Goal: Check status: Check status

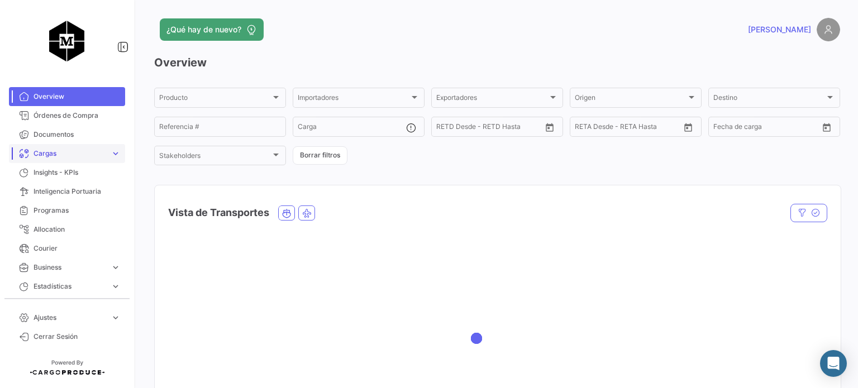
click at [77, 156] on span "Cargas" at bounding box center [70, 154] width 73 height 10
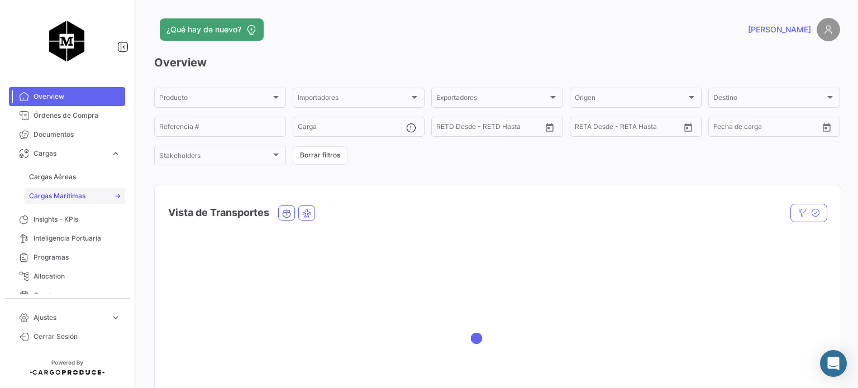
click at [79, 193] on span "Cargas Marítimas" at bounding box center [57, 196] width 56 height 10
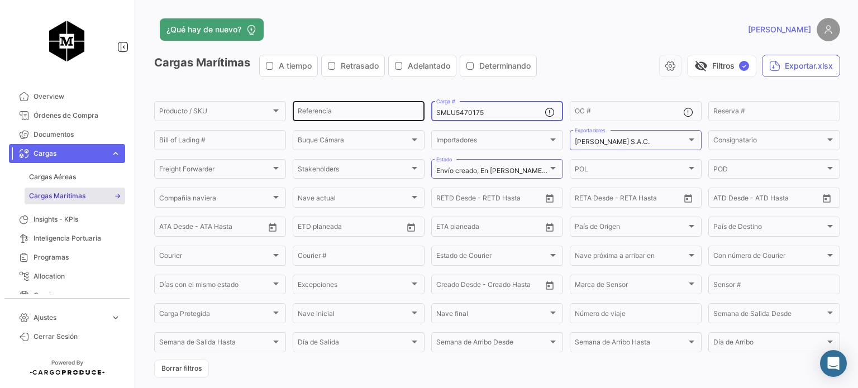
drag, startPoint x: 489, startPoint y: 112, endPoint x: 372, endPoint y: 113, distance: 117.9
click at [0, 0] on div "Producto / SKU Producto / SKU Referencia SMLU5470175 Carga # OC # Reserva # Bil…" at bounding box center [0, 0] width 0 height 0
paste input "MSDU9793651"
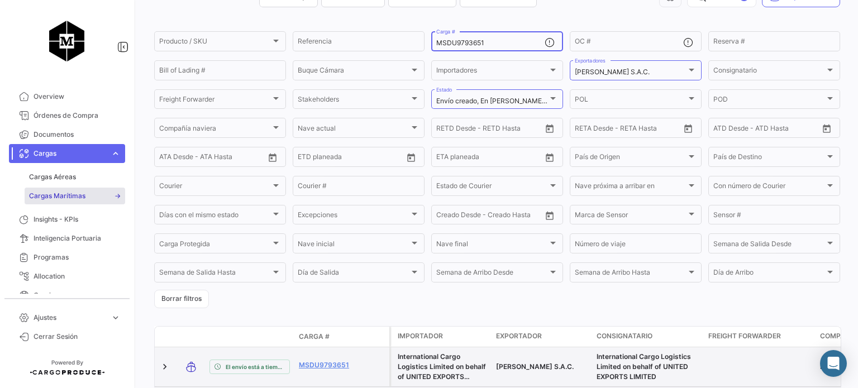
scroll to position [129, 0]
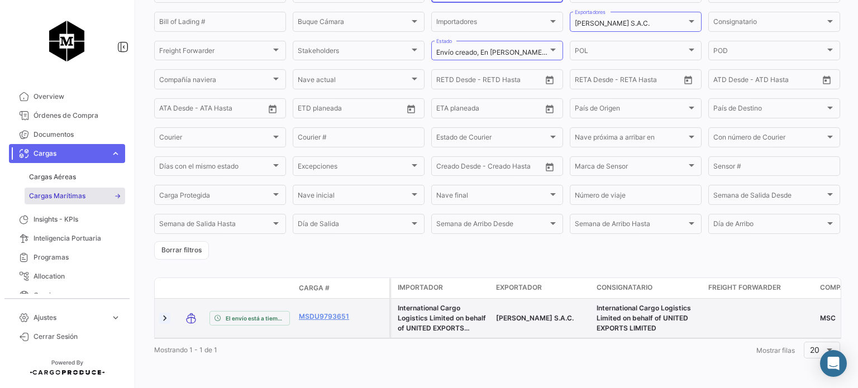
type input "MSDU9793651"
click at [164, 313] on link at bounding box center [164, 318] width 11 height 11
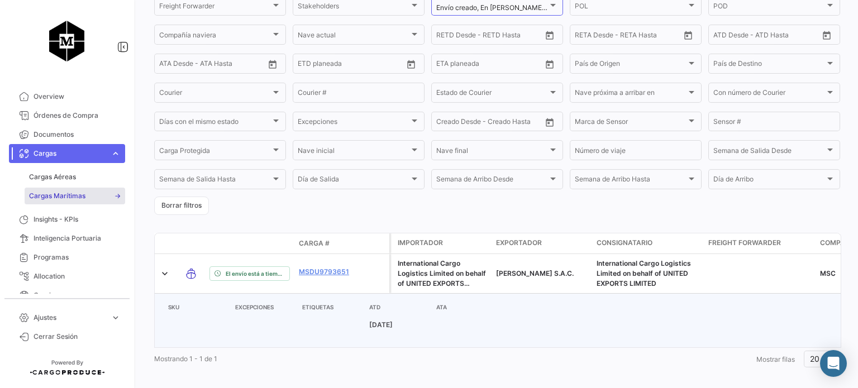
scroll to position [182, 0]
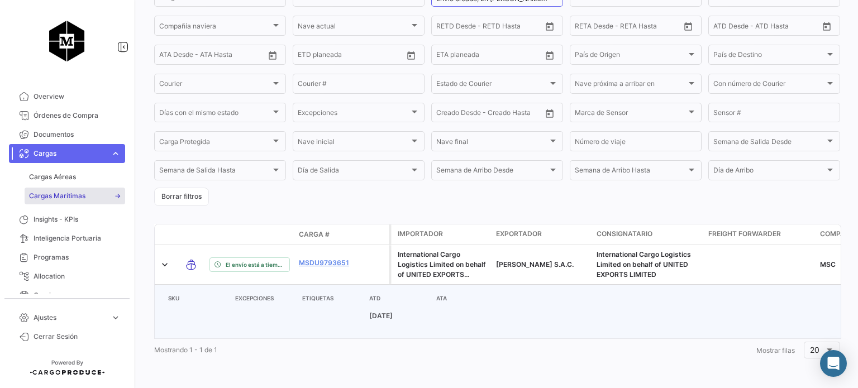
drag, startPoint x: 359, startPoint y: 306, endPoint x: 429, endPoint y: 310, distance: 69.9
click at [429, 308] on tr "[DATE]" at bounding box center [331, 316] width 335 height 27
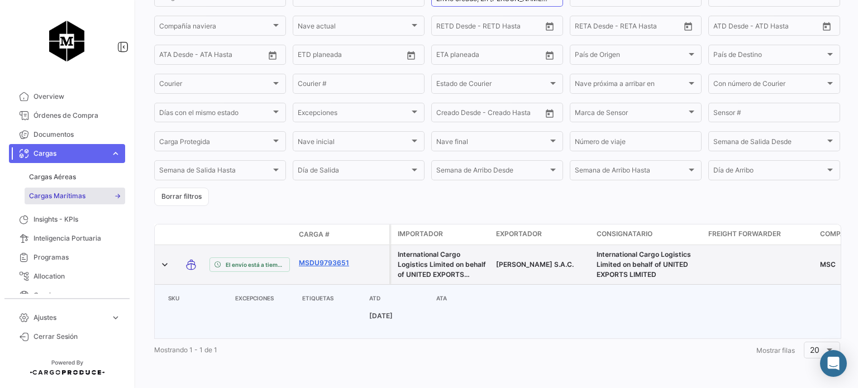
click at [315, 258] on link "MSDU9793651" at bounding box center [328, 263] width 58 height 10
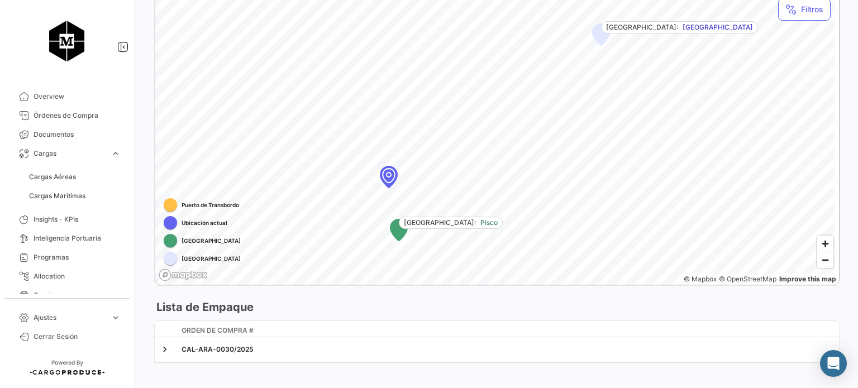
scroll to position [692, 0]
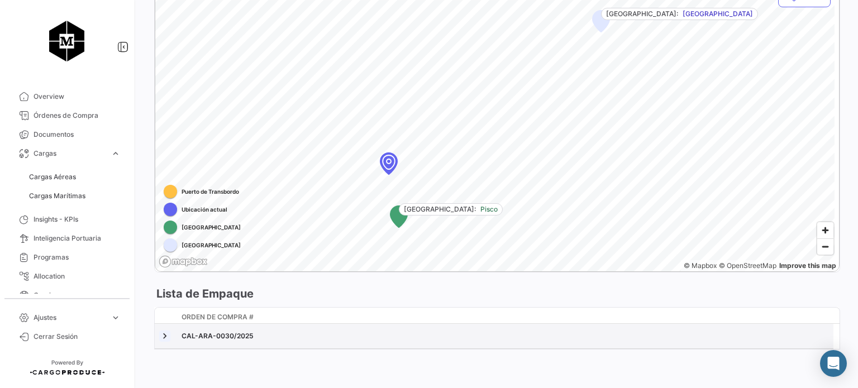
click at [167, 336] on link at bounding box center [164, 336] width 11 height 11
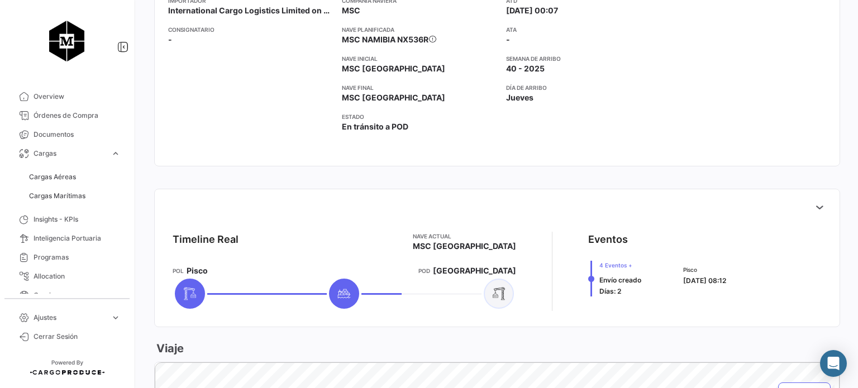
scroll to position [295, 0]
click at [821, 207] on button at bounding box center [819, 207] width 22 height 22
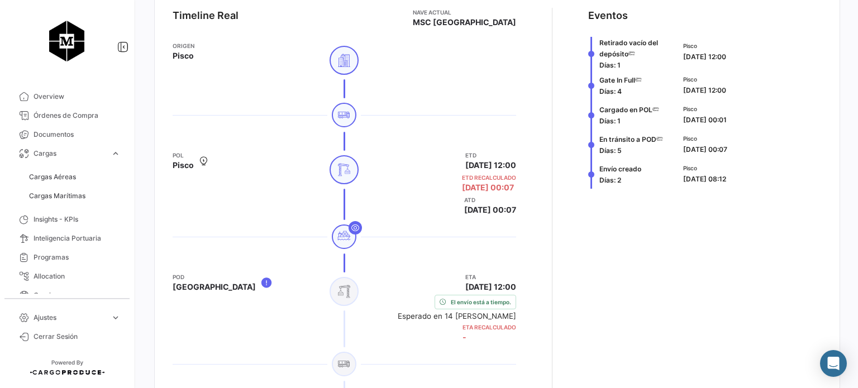
scroll to position [463, 0]
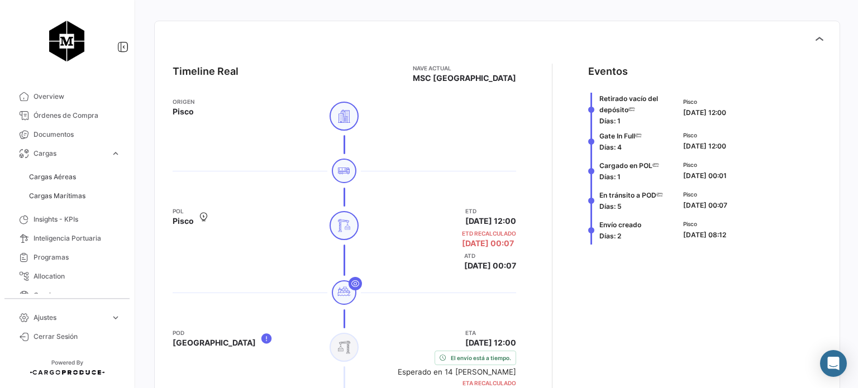
drag, startPoint x: 679, startPoint y: 172, endPoint x: 753, endPoint y: 166, distance: 73.4
click at [753, 166] on div "Pisco [DATE] 00:01" at bounding box center [750, 170] width 134 height 21
drag, startPoint x: 749, startPoint y: 179, endPoint x: 734, endPoint y: 180, distance: 15.1
click at [749, 180] on div "Pisco [DATE] 00:01" at bounding box center [750, 170] width 134 height 21
drag, startPoint x: 675, startPoint y: 175, endPoint x: 751, endPoint y: 197, distance: 79.6
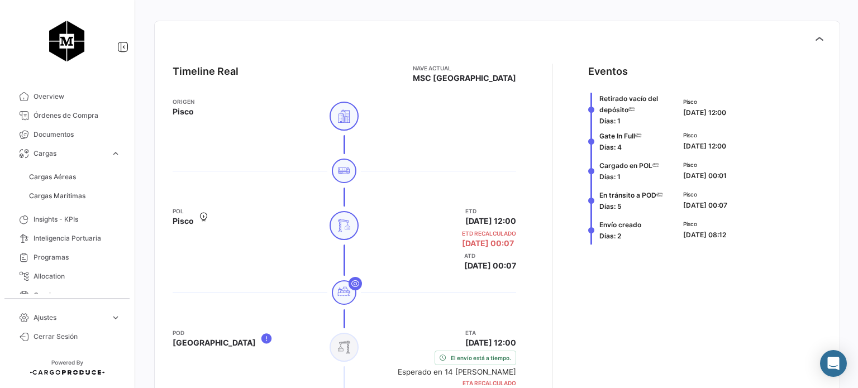
click at [746, 180] on div "Pisco [DATE] 00:01" at bounding box center [750, 171] width 143 height 30
drag, startPoint x: 445, startPoint y: 268, endPoint x: 486, endPoint y: 263, distance: 41.7
click at [486, 263] on span "[DATE] 00:07" at bounding box center [490, 265] width 52 height 11
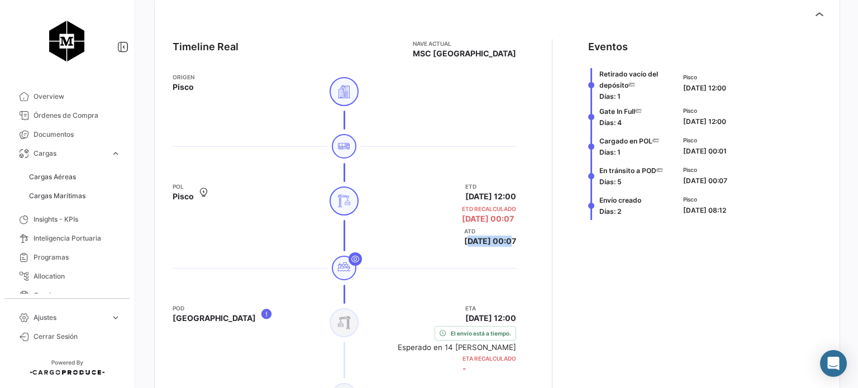
scroll to position [574, 0]
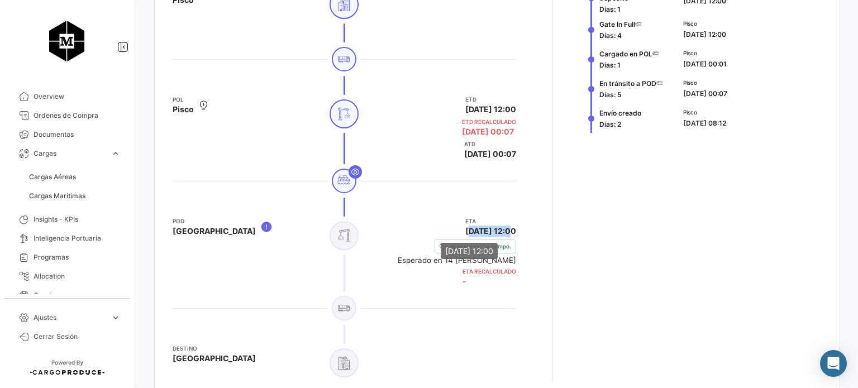
drag, startPoint x: 444, startPoint y: 226, endPoint x: 489, endPoint y: 226, distance: 45.8
click at [489, 226] on span "[DATE] 12:00" at bounding box center [490, 231] width 51 height 11
click at [89, 179] on link "Cargas Aéreas" at bounding box center [75, 177] width 101 height 17
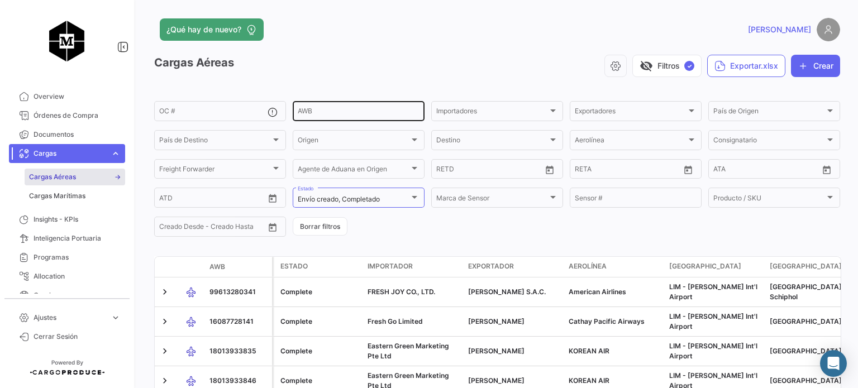
click at [324, 109] on input "AWB" at bounding box center [359, 113] width 122 height 8
paste input "18014046185"
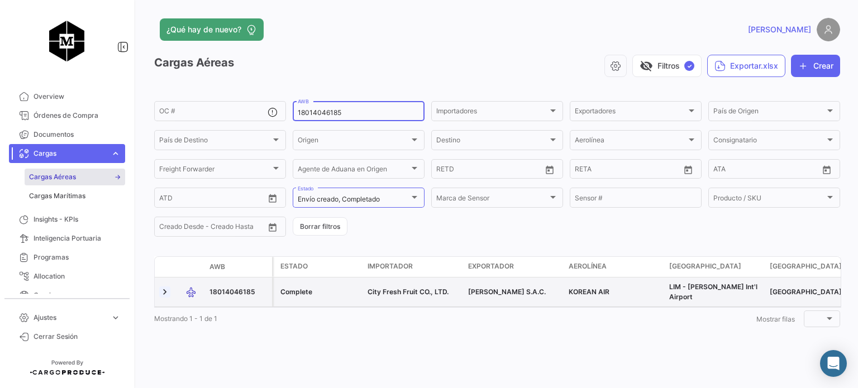
click at [165, 292] on link at bounding box center [164, 292] width 11 height 11
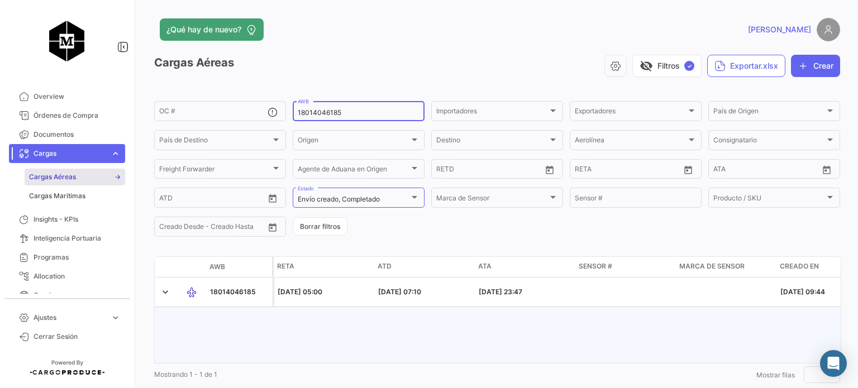
drag, startPoint x: 367, startPoint y: 114, endPoint x: 178, endPoint y: 122, distance: 189.0
click at [0, 0] on div "OC # 18014046185 AWB Importadores Importadores Exportadores Exportadores País d…" at bounding box center [0, 0] width 0 height 0
paste input "4511284700"
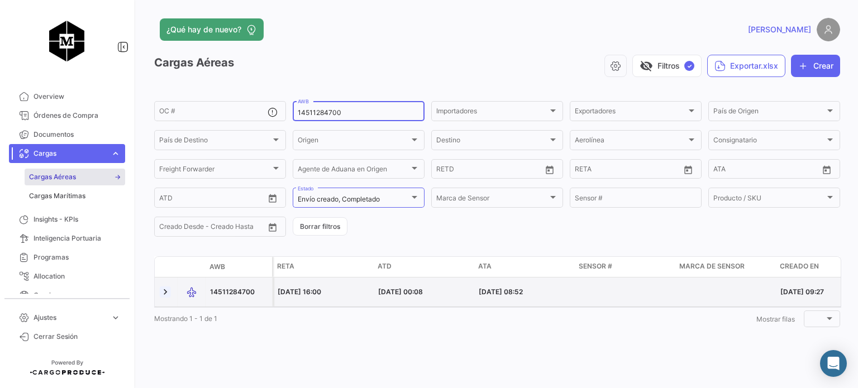
click at [163, 293] on link at bounding box center [165, 292] width 11 height 11
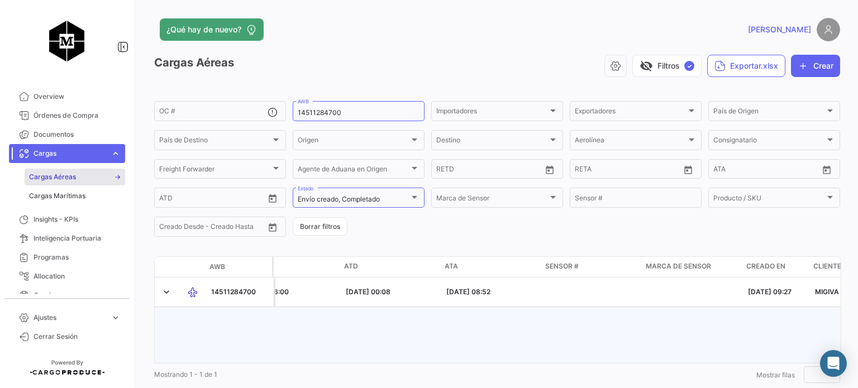
scroll to position [0, 1487]
drag, startPoint x: 371, startPoint y: 113, endPoint x: 307, endPoint y: 118, distance: 63.9
click at [307, 118] on div "14511284700 AWB" at bounding box center [359, 110] width 122 height 22
click at [340, 117] on div "14511284700 AWB" at bounding box center [359, 110] width 122 height 22
drag, startPoint x: 346, startPoint y: 112, endPoint x: 273, endPoint y: 104, distance: 73.6
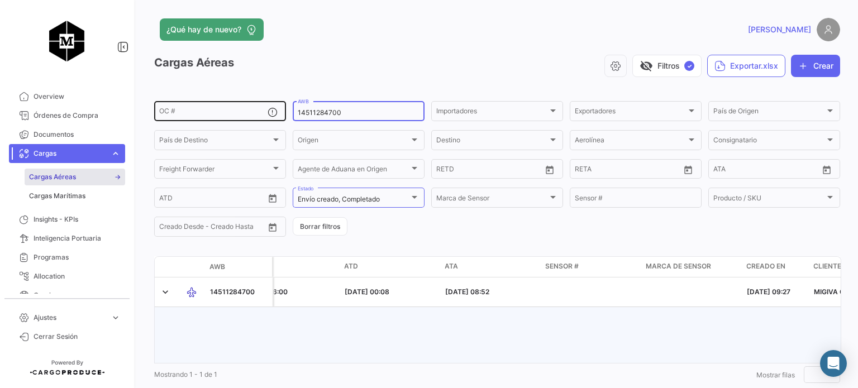
click at [0, 0] on div "OC # 14511284700 AWB Importadores Importadores Exportadores Exportadores País d…" at bounding box center [0, 0] width 0 height 0
paste input "81"
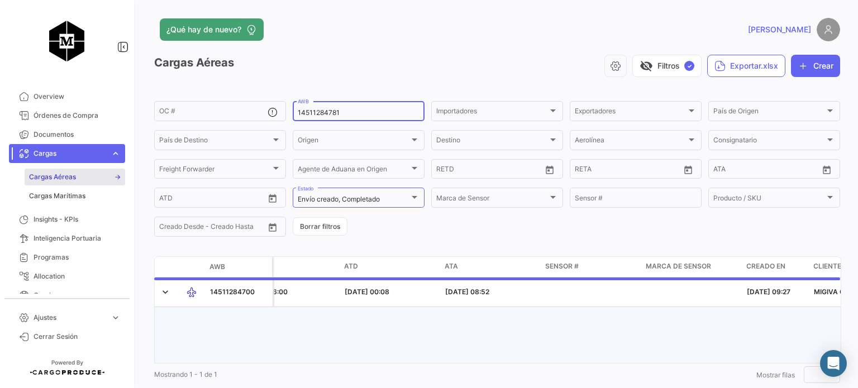
scroll to position [0, 0]
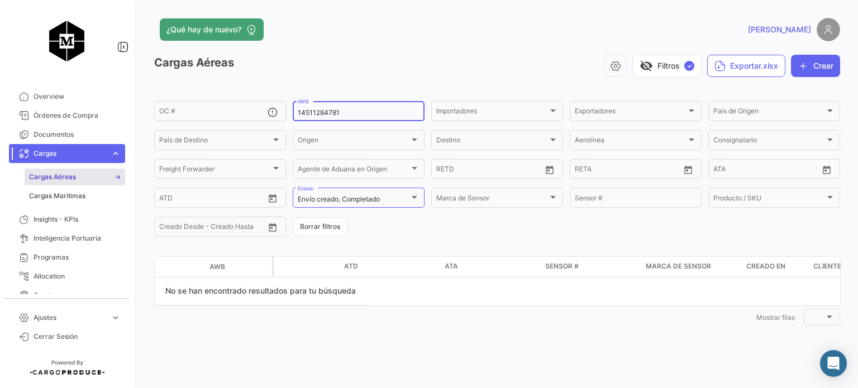
drag, startPoint x: 341, startPoint y: 112, endPoint x: 308, endPoint y: 115, distance: 32.6
click at [308, 115] on input "14511284781" at bounding box center [359, 113] width 122 height 8
click at [384, 114] on input "14511284781" at bounding box center [359, 113] width 122 height 8
drag, startPoint x: 379, startPoint y: 113, endPoint x: 260, endPoint y: 113, distance: 119.0
click at [0, 0] on div "OC # 14511284781 AWB Importadores Importadores Exportadores Exportadores País d…" at bounding box center [0, 0] width 0 height 0
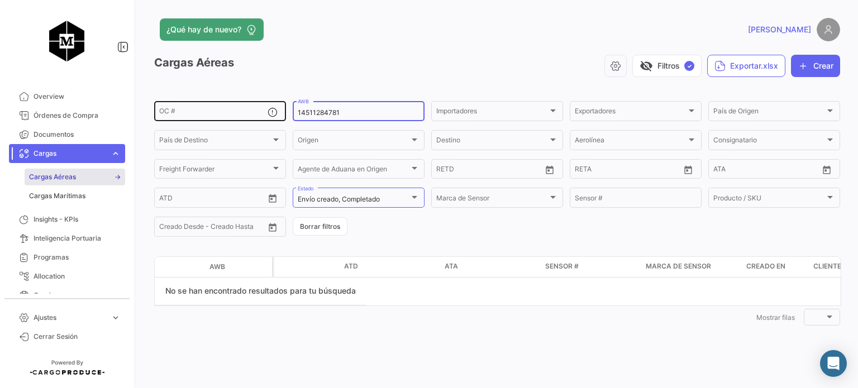
paste input "1"
drag, startPoint x: 344, startPoint y: 111, endPoint x: 308, endPoint y: 113, distance: 36.4
click at [308, 113] on input "14511284711" at bounding box center [359, 113] width 122 height 8
click at [349, 107] on div "14511284711 AWB" at bounding box center [359, 110] width 122 height 22
click at [348, 116] on input "14511284711" at bounding box center [359, 113] width 122 height 8
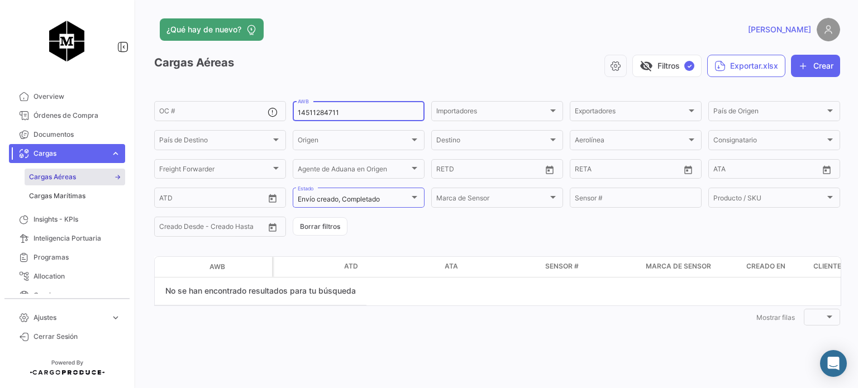
click at [354, 114] on input "14511284711" at bounding box center [359, 113] width 122 height 8
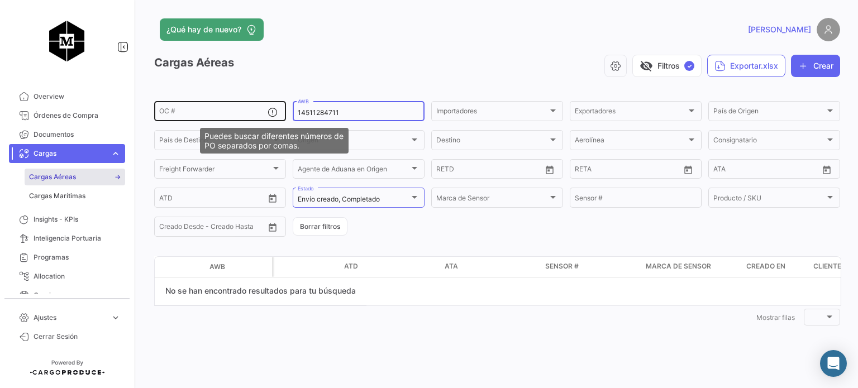
drag, startPoint x: 355, startPoint y: 113, endPoint x: 279, endPoint y: 115, distance: 76.0
click at [0, 0] on div "OC # 14511284711 AWB Importadores Importadores Exportadores Exportadores País d…" at bounding box center [0, 0] width 0 height 0
paste input "932"
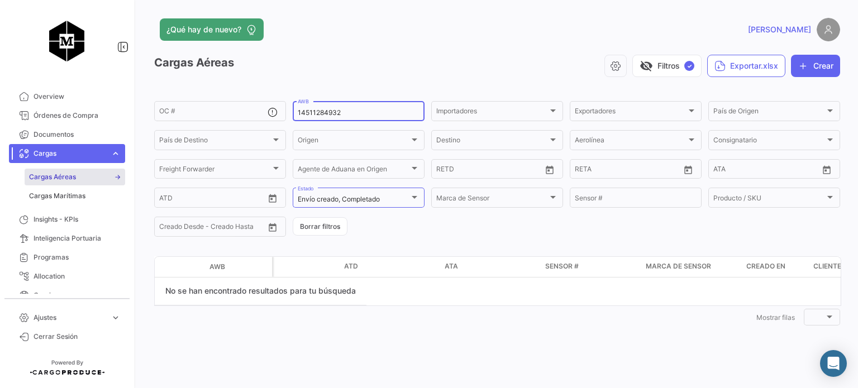
drag, startPoint x: 349, startPoint y: 116, endPoint x: 307, endPoint y: 117, distance: 41.9
click at [307, 117] on input "14511284932" at bounding box center [359, 113] width 122 height 8
click at [360, 118] on div "14511284932 AWB" at bounding box center [359, 110] width 122 height 22
click at [363, 115] on input "14511284932" at bounding box center [359, 113] width 122 height 8
drag, startPoint x: 364, startPoint y: 115, endPoint x: 308, endPoint y: 109, distance: 55.6
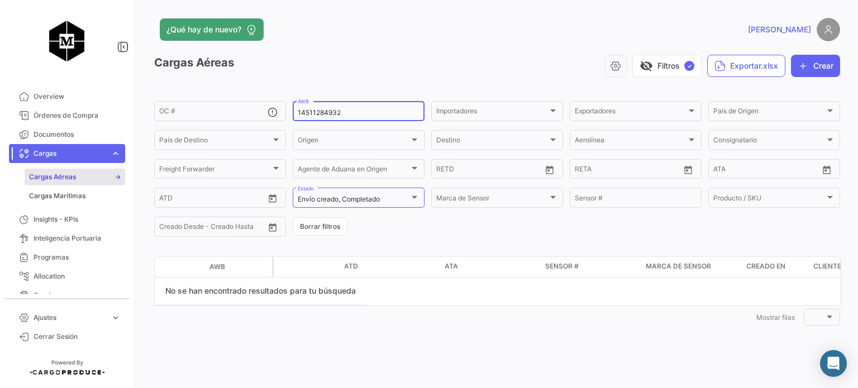
click at [308, 109] on input "14511284932" at bounding box center [359, 113] width 122 height 8
paste input "711"
drag, startPoint x: 350, startPoint y: 113, endPoint x: 308, endPoint y: 116, distance: 41.4
click at [308, 116] on input "14511284711" at bounding box center [359, 113] width 122 height 8
click at [366, 105] on div "14511284711 AWB" at bounding box center [359, 110] width 122 height 22
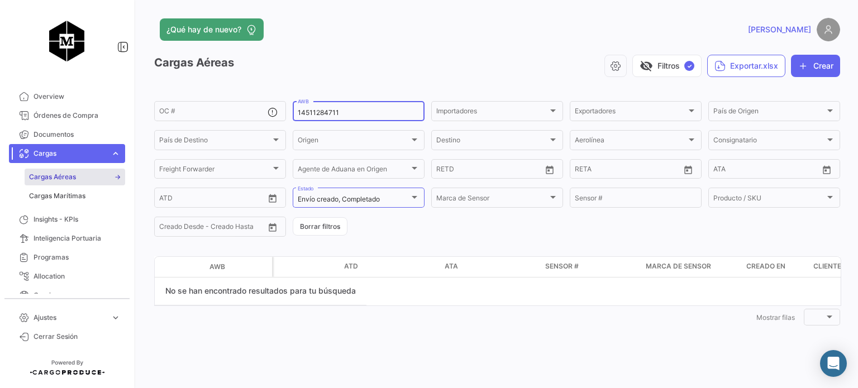
click at [361, 114] on input "14511284711" at bounding box center [359, 113] width 122 height 8
drag, startPoint x: 364, startPoint y: 114, endPoint x: 247, endPoint y: 112, distance: 116.8
click at [0, 0] on div "OC # 14511284711 AWB Importadores Importadores Exportadores Exportadores País d…" at bounding box center [0, 0] width 0 height 0
paste input "2519305506"
drag, startPoint x: 354, startPoint y: 111, endPoint x: 309, endPoint y: 115, distance: 45.4
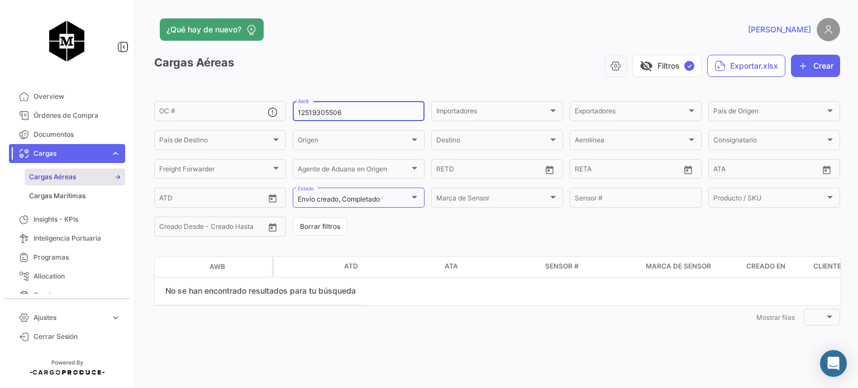
click at [309, 115] on input "12519305506" at bounding box center [359, 113] width 122 height 8
click at [357, 82] on div "Cargas Aéreas visibility_off Filtros ✓ Exportar.xlsx Crear" at bounding box center [497, 70] width 686 height 31
click at [358, 108] on div "12519305506 AWB" at bounding box center [359, 110] width 122 height 22
click at [358, 111] on input "12519305506" at bounding box center [359, 113] width 122 height 8
click at [355, 116] on input "12519305506" at bounding box center [359, 113] width 122 height 8
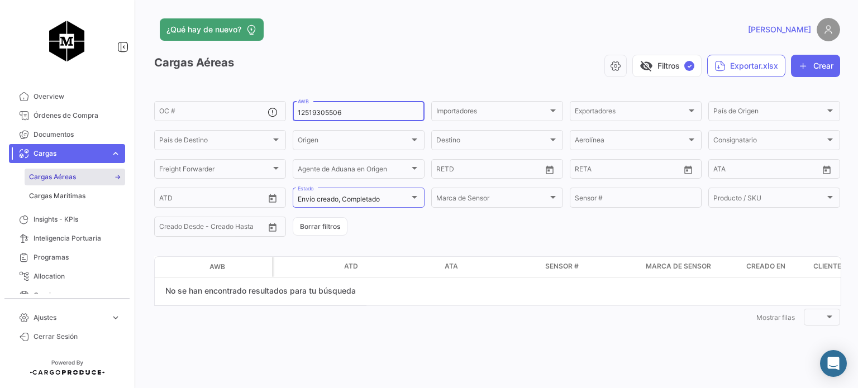
click at [360, 115] on input "12519305506" at bounding box center [359, 113] width 122 height 8
drag, startPoint x: 360, startPoint y: 116, endPoint x: 313, endPoint y: 120, distance: 47.1
click at [313, 120] on div "12519305506 AWB" at bounding box center [359, 110] width 122 height 22
paste input "45112849"
drag, startPoint x: 348, startPoint y: 117, endPoint x: 309, endPoint y: 118, distance: 38.6
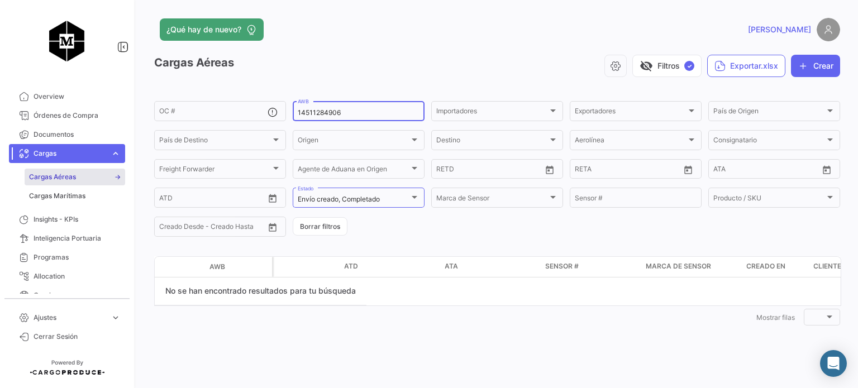
click at [309, 118] on div "14511284906 AWB" at bounding box center [359, 110] width 122 height 22
click at [397, 117] on div "14511284906 AWB" at bounding box center [359, 110] width 122 height 22
click at [387, 115] on input "14511284906" at bounding box center [359, 113] width 122 height 8
drag, startPoint x: 367, startPoint y: 113, endPoint x: 280, endPoint y: 108, distance: 86.7
click at [0, 0] on div "OC # 14511284906 AWB Importadores Importadores Exportadores Exportadores País d…" at bounding box center [0, 0] width 0 height 0
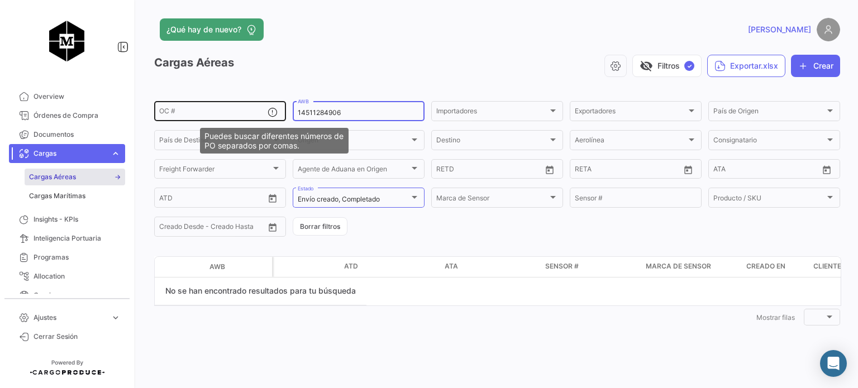
paste input "94920"
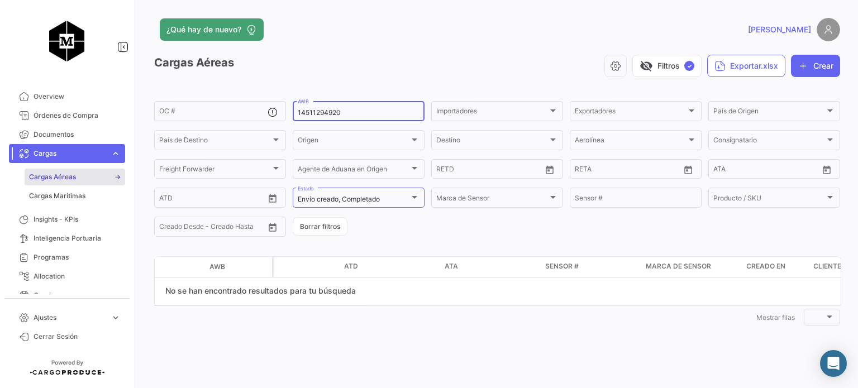
drag, startPoint x: 343, startPoint y: 112, endPoint x: 310, endPoint y: 117, distance: 33.9
click at [310, 117] on input "14511294920" at bounding box center [359, 113] width 122 height 8
click at [380, 118] on div "14511294920 AWB" at bounding box center [359, 110] width 122 height 22
click at [375, 115] on input "14511294920" at bounding box center [359, 113] width 122 height 8
drag, startPoint x: 352, startPoint y: 116, endPoint x: 288, endPoint y: 117, distance: 63.7
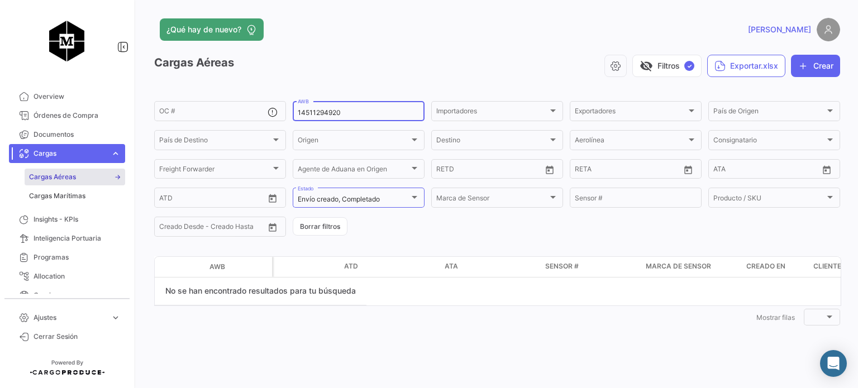
click at [288, 117] on form "OC # 14511294920 AWB Importadores Importadores Exportadores Exportadores País d…" at bounding box center [497, 168] width 686 height 139
paste input "31"
drag, startPoint x: 354, startPoint y: 110, endPoint x: 308, endPoint y: 117, distance: 46.4
click at [308, 117] on div "14511294931 AWB" at bounding box center [359, 110] width 122 height 22
click at [373, 114] on input "14511294931" at bounding box center [359, 113] width 122 height 8
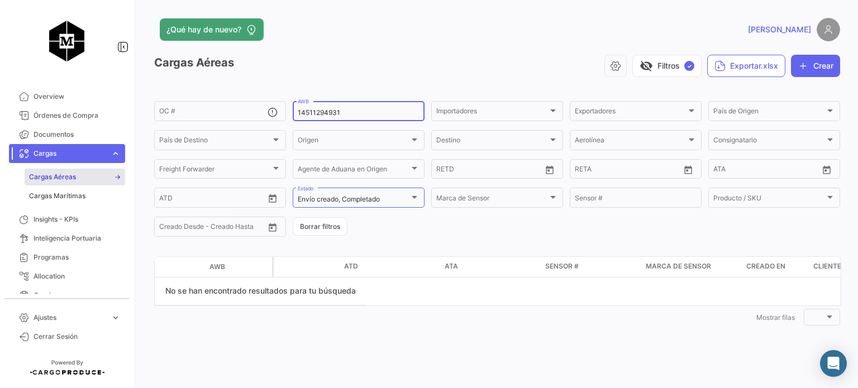
drag, startPoint x: 368, startPoint y: 116, endPoint x: 289, endPoint y: 113, distance: 79.4
click at [289, 113] on form "OC # 14511294931 AWB Importadores Importadores Exportadores Exportadores País d…" at bounding box center [497, 168] width 686 height 139
paste input "765"
drag, startPoint x: 355, startPoint y: 113, endPoint x: 308, endPoint y: 113, distance: 46.9
click at [308, 113] on input "14511294765" at bounding box center [359, 113] width 122 height 8
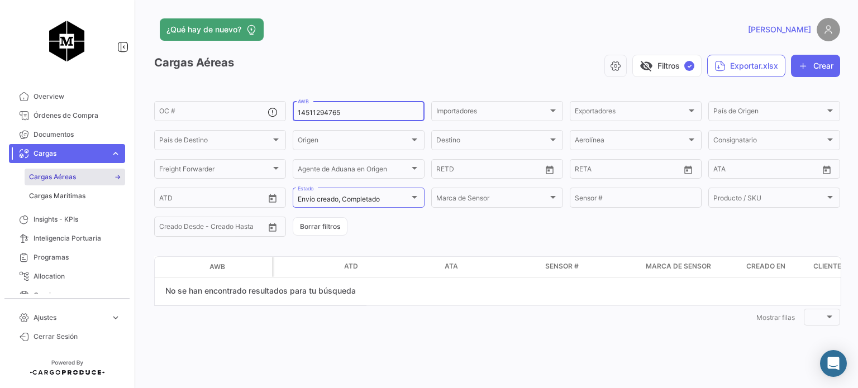
click at [378, 118] on div "14511294765 AWB" at bounding box center [359, 110] width 122 height 22
click at [378, 111] on input "14511294765" at bounding box center [359, 113] width 122 height 8
drag, startPoint x: 380, startPoint y: 112, endPoint x: 291, endPoint y: 111, distance: 89.4
click at [291, 111] on form "OC # 14511294765 AWB Importadores Importadores Exportadores Exportadores País d…" at bounding box center [497, 168] width 686 height 139
paste input "7403795293"
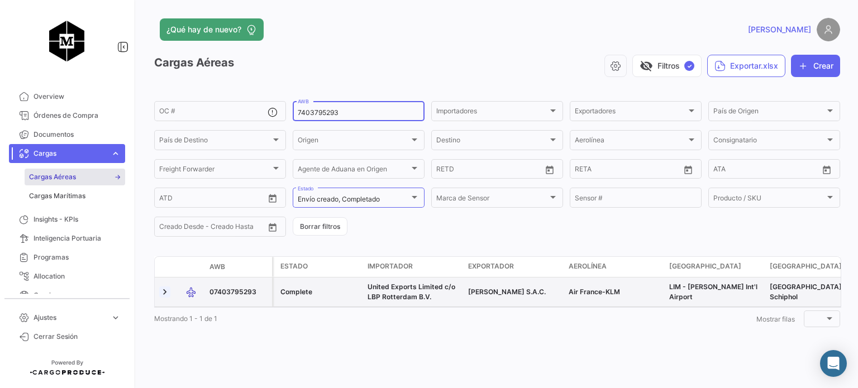
click at [166, 291] on link at bounding box center [164, 292] width 11 height 11
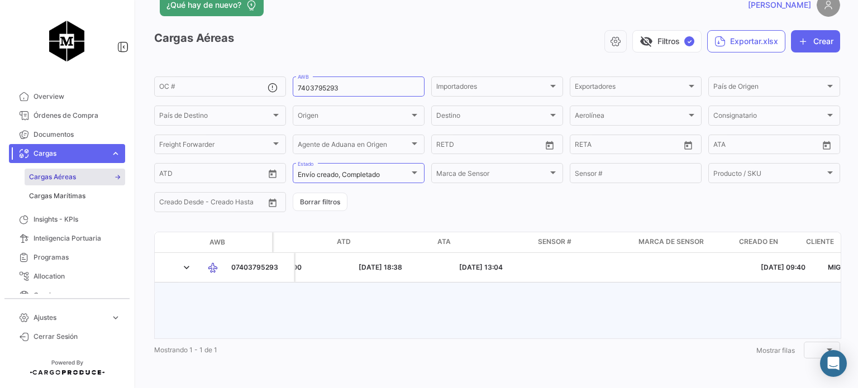
scroll to position [0, 1511]
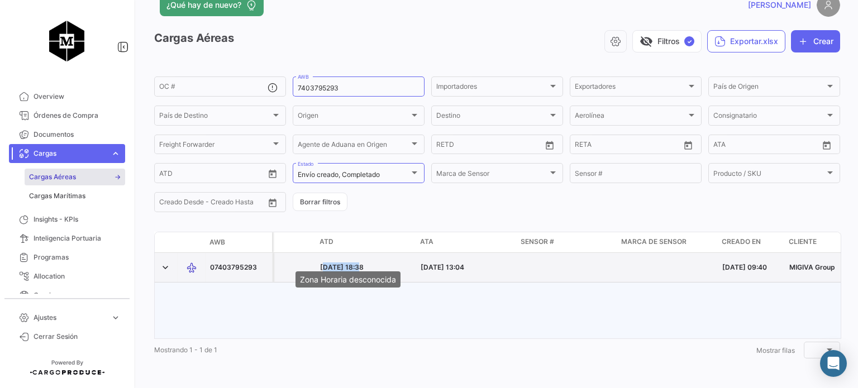
drag, startPoint x: 320, startPoint y: 254, endPoint x: 357, endPoint y: 256, distance: 37.5
click at [357, 263] on span "[DATE] 18:38" at bounding box center [342, 267] width 44 height 8
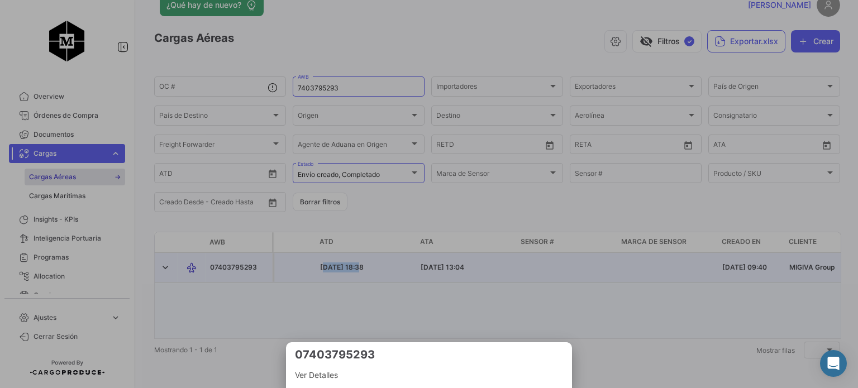
click at [444, 286] on div at bounding box center [429, 194] width 858 height 388
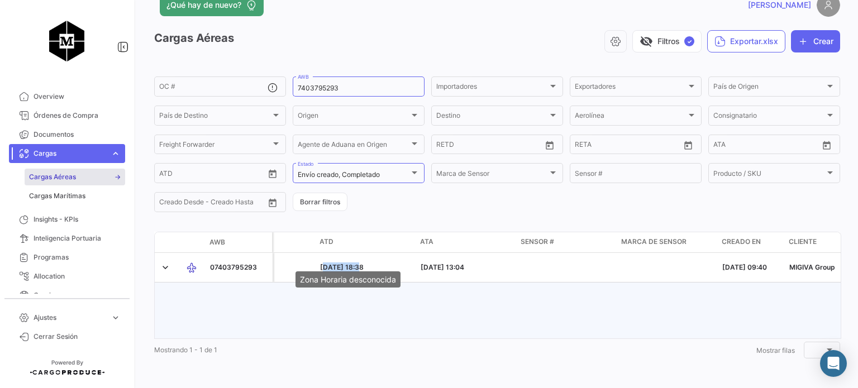
scroll to position [0, 0]
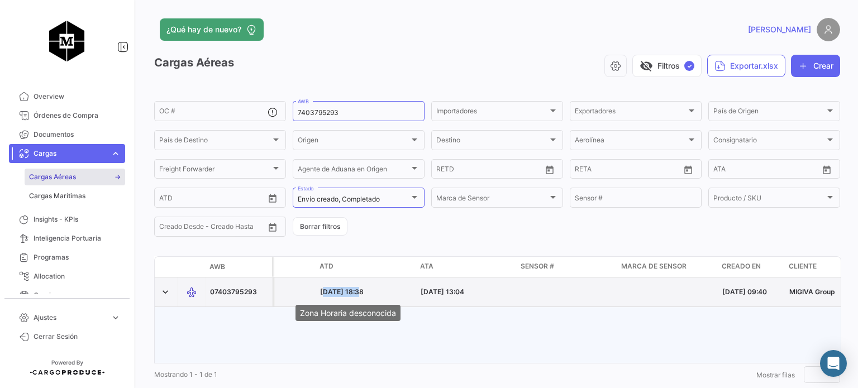
drag, startPoint x: 320, startPoint y: 255, endPoint x: 358, endPoint y: 294, distance: 54.9
click at [358, 294] on span "[DATE] 18:38" at bounding box center [342, 292] width 44 height 8
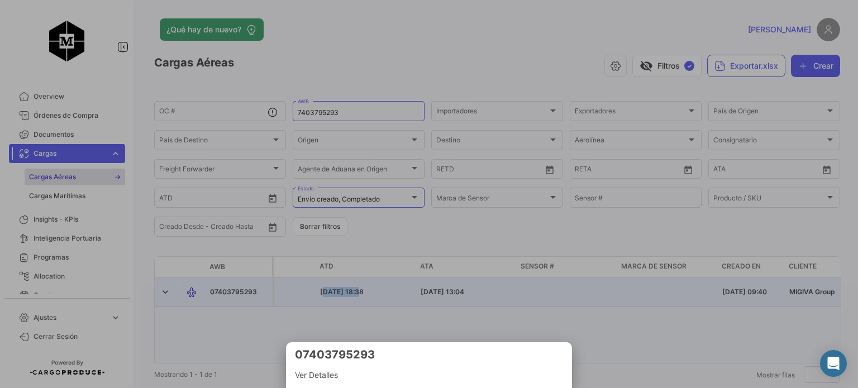
click at [472, 329] on div at bounding box center [429, 194] width 858 height 388
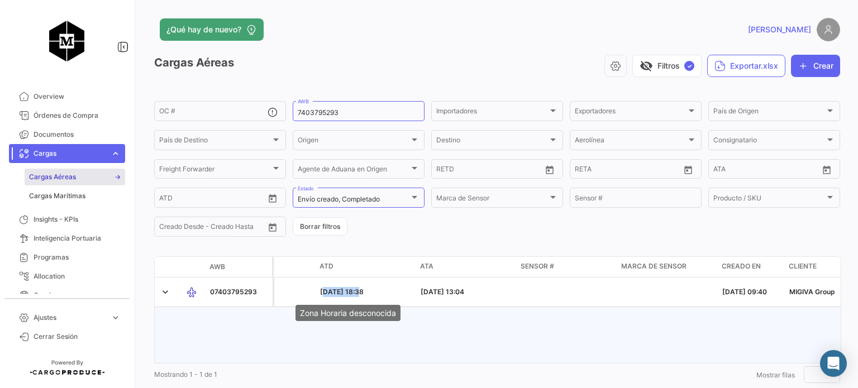
drag, startPoint x: 359, startPoint y: 294, endPoint x: 344, endPoint y: 299, distance: 15.7
click at [344, 299] on body "Overview Órdenes de Compra Documentos Cargas expand_more Cargas Aéreas Cargas M…" at bounding box center [429, 194] width 858 height 388
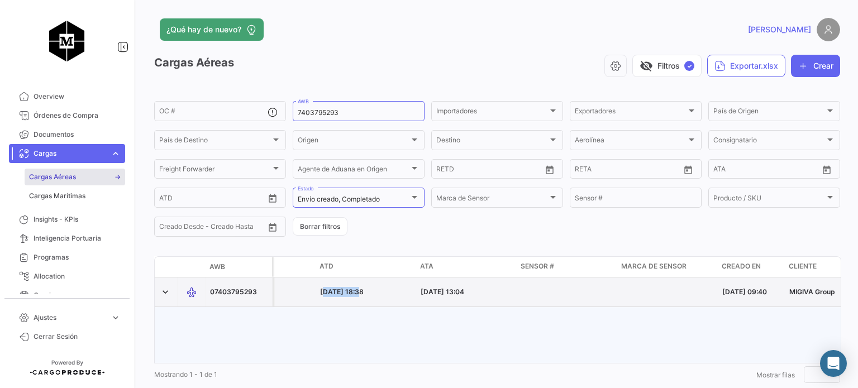
click at [345, 296] on span "[DATE] 18:38" at bounding box center [342, 292] width 44 height 8
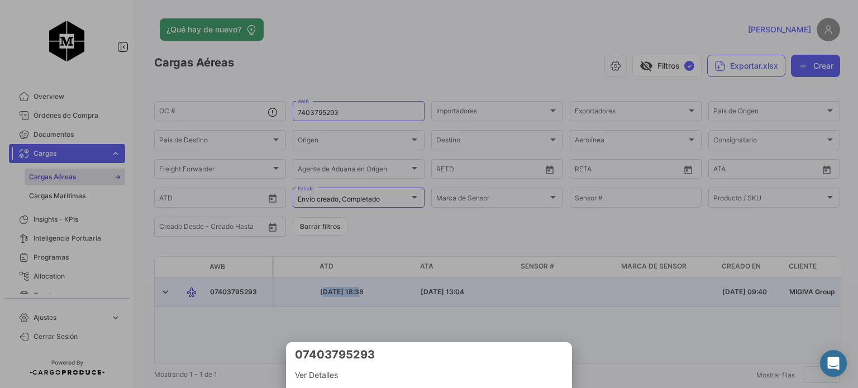
click at [321, 294] on div at bounding box center [429, 194] width 858 height 388
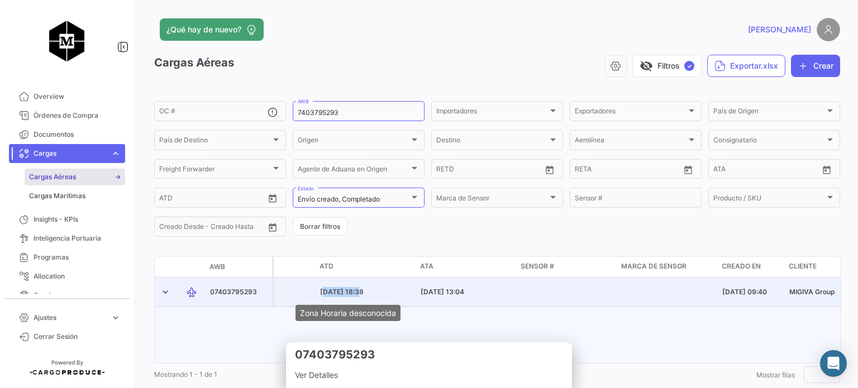
drag, startPoint x: 321, startPoint y: 295, endPoint x: 339, endPoint y: 317, distance: 28.3
click at [340, 317] on div "Zona Horaria desconocida" at bounding box center [348, 313] width 105 height 16
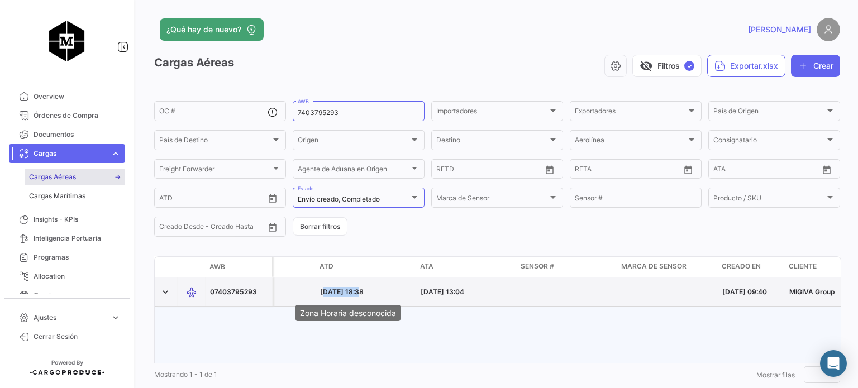
drag, startPoint x: 320, startPoint y: 293, endPoint x: 358, endPoint y: 294, distance: 38.6
click at [358, 294] on span "[DATE] 18:38" at bounding box center [342, 292] width 44 height 8
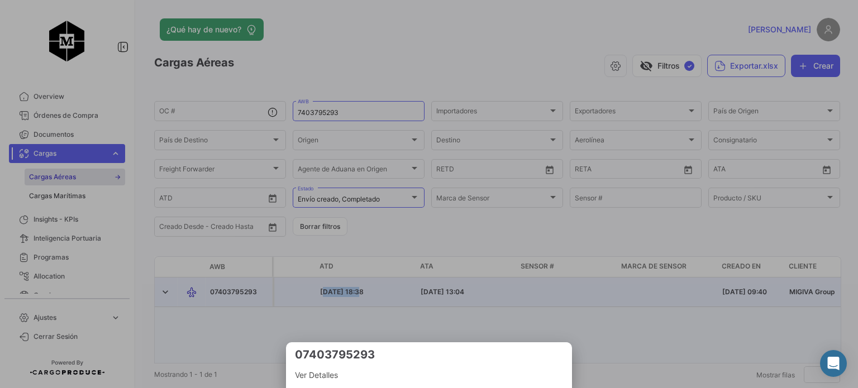
click at [511, 322] on div at bounding box center [429, 194] width 858 height 388
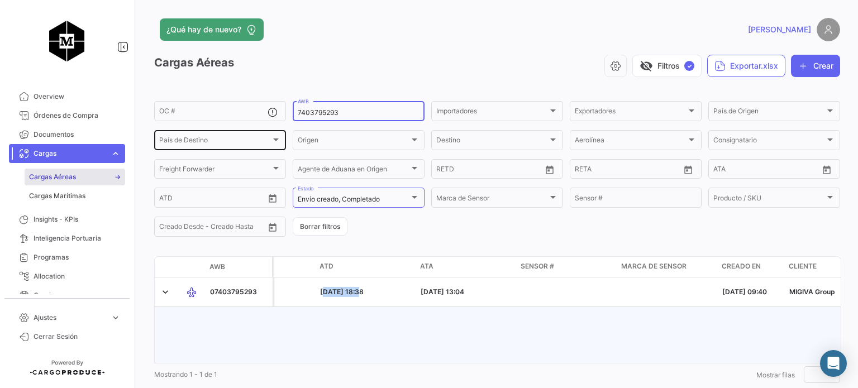
drag, startPoint x: 369, startPoint y: 113, endPoint x: 236, endPoint y: 136, distance: 134.4
click at [0, 0] on div "OC # 7403795293 AWB Importadores Importadores Exportadores Exportadores País de…" at bounding box center [0, 0] width 0 height 0
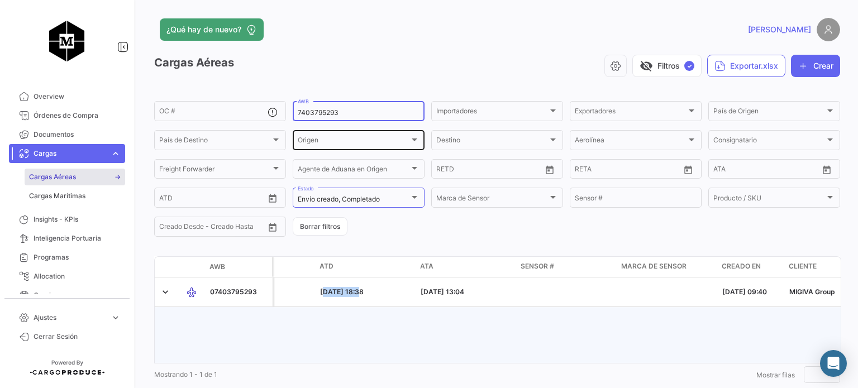
paste input "76802"
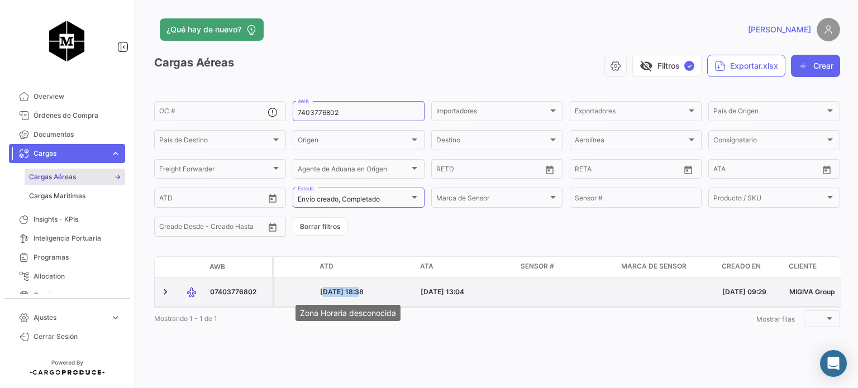
drag, startPoint x: 317, startPoint y: 293, endPoint x: 357, endPoint y: 293, distance: 40.2
click at [357, 293] on datatable-body-cell "[DATE] 18:38" at bounding box center [366, 292] width 101 height 29
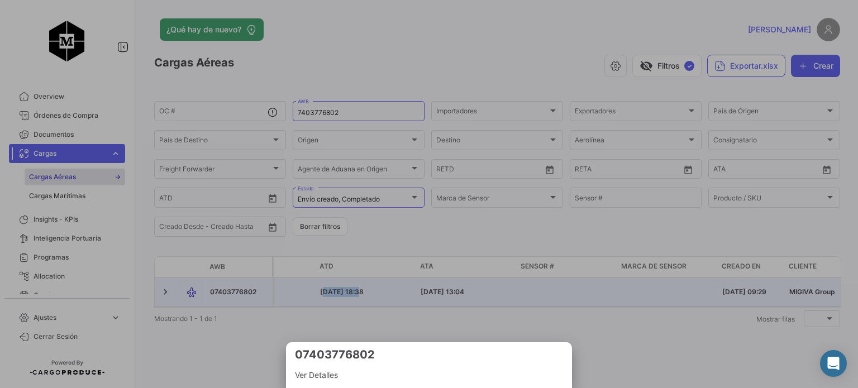
click at [426, 294] on div at bounding box center [429, 194] width 858 height 388
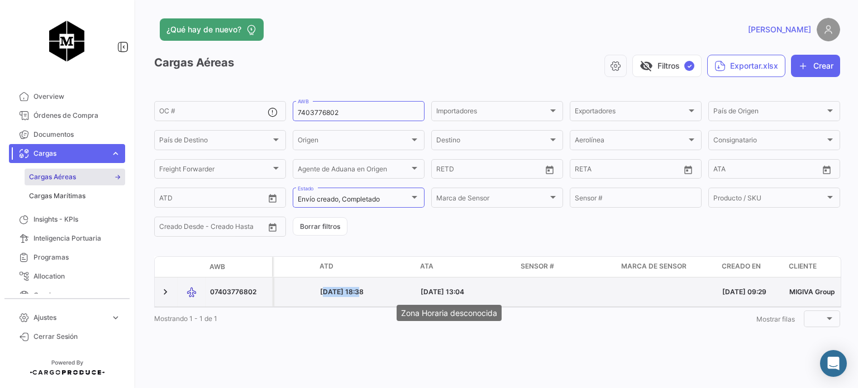
drag, startPoint x: 421, startPoint y: 293, endPoint x: 456, endPoint y: 293, distance: 35.2
click at [456, 293] on span "[DATE] 13:04" at bounding box center [443, 292] width 44 height 8
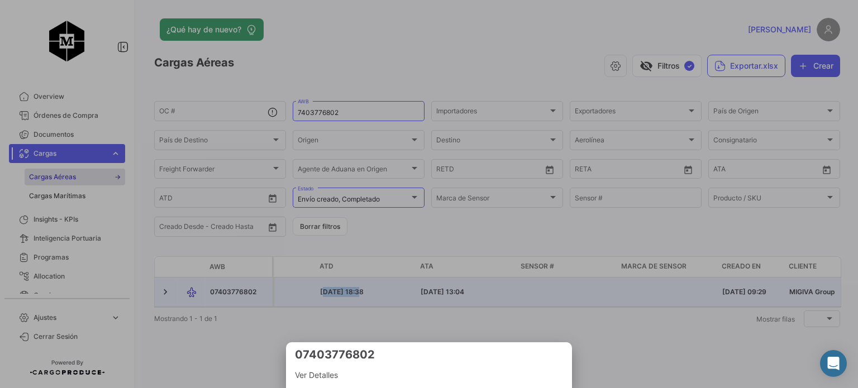
click at [321, 296] on div at bounding box center [429, 194] width 858 height 388
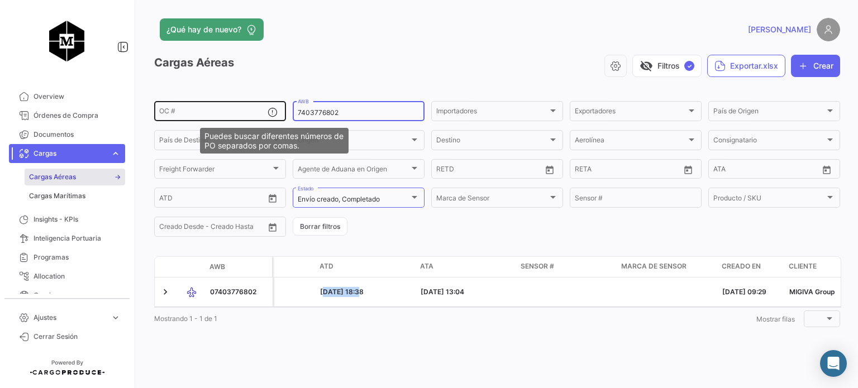
drag, startPoint x: 343, startPoint y: 113, endPoint x: 273, endPoint y: 116, distance: 69.9
click at [0, 0] on div "OC # 7403776802 AWB Importadores Importadores Exportadores Exportadores País de…" at bounding box center [0, 0] width 0 height 0
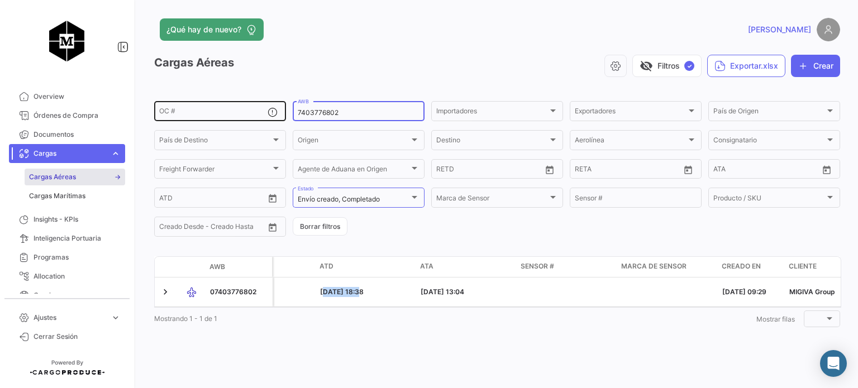
drag, startPoint x: 350, startPoint y: 118, endPoint x: 274, endPoint y: 116, distance: 76.6
click at [0, 0] on div "OC # 7403776802 AWB Importadores Importadores Exportadores Exportadores País de…" at bounding box center [0, 0] width 0 height 0
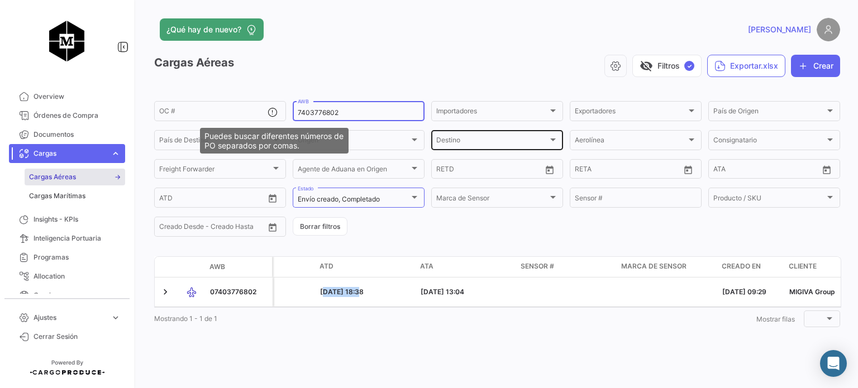
paste input "56529861"
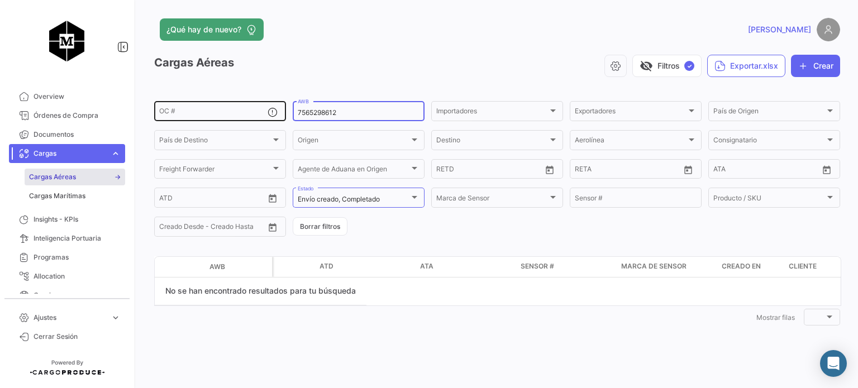
drag, startPoint x: 353, startPoint y: 117, endPoint x: 225, endPoint y: 107, distance: 127.7
click at [0, 0] on div "OC # 7565298612 AWB Importadores Importadores Exportadores Exportadores País de…" at bounding box center [0, 0] width 0 height 0
paste input "6735723"
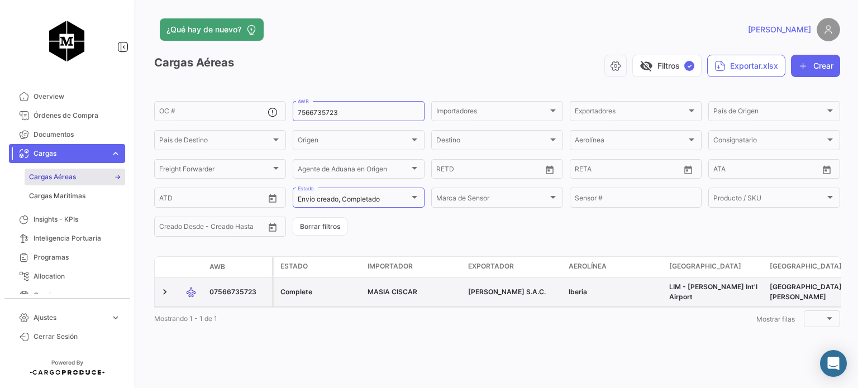
drag, startPoint x: 260, startPoint y: 294, endPoint x: 206, endPoint y: 299, distance: 55.0
click at [206, 299] on datatable-body-cell "07566735723" at bounding box center [238, 292] width 67 height 29
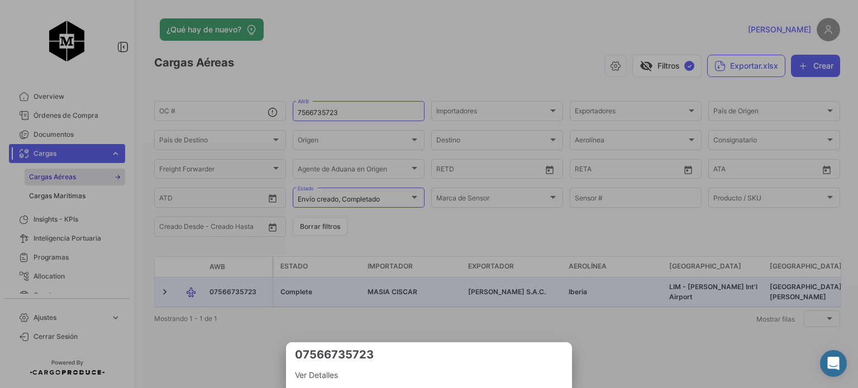
copy span "07566735723"
click at [335, 313] on div at bounding box center [429, 194] width 858 height 388
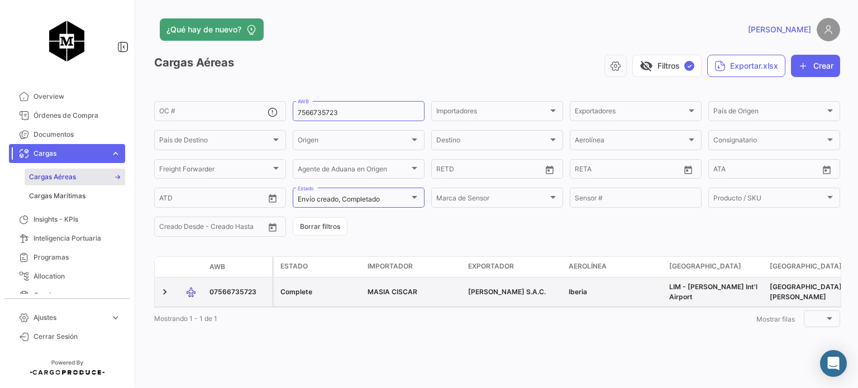
drag, startPoint x: 259, startPoint y: 291, endPoint x: 206, endPoint y: 292, distance: 53.1
click at [206, 292] on datatable-body-cell "07566735723" at bounding box center [238, 292] width 67 height 29
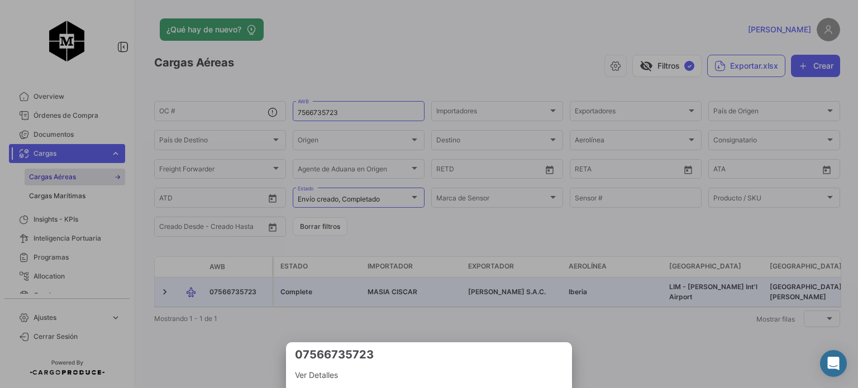
copy span "07566735723"
click at [458, 84] on div at bounding box center [429, 194] width 858 height 388
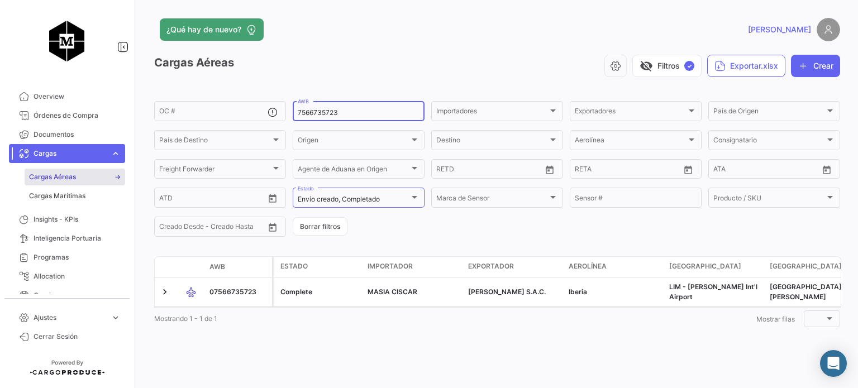
click at [348, 113] on input "7566735723" at bounding box center [359, 113] width 122 height 8
drag, startPoint x: 341, startPoint y: 113, endPoint x: 293, endPoint y: 113, distance: 48.1
click at [293, 113] on div "7566735723 AWB" at bounding box center [359, 110] width 132 height 22
paste input "93276693842"
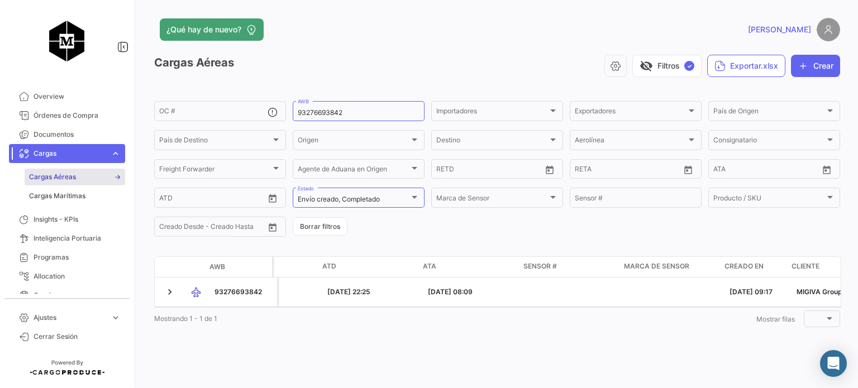
scroll to position [0, 1509]
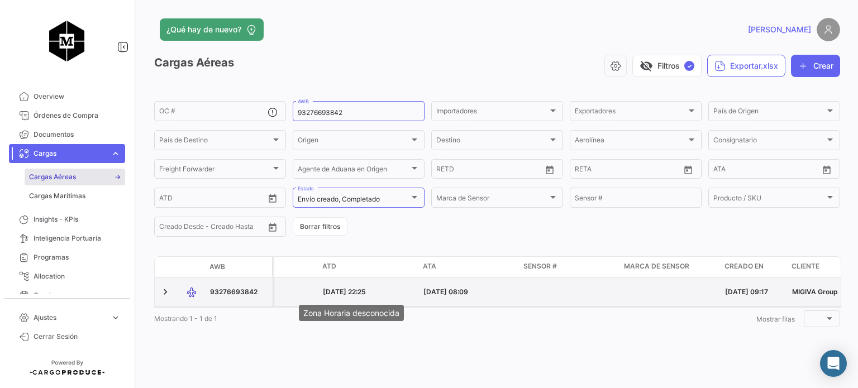
drag, startPoint x: 324, startPoint y: 293, endPoint x: 359, endPoint y: 292, distance: 34.6
click at [359, 292] on span "[DATE] 22:25" at bounding box center [344, 292] width 43 height 8
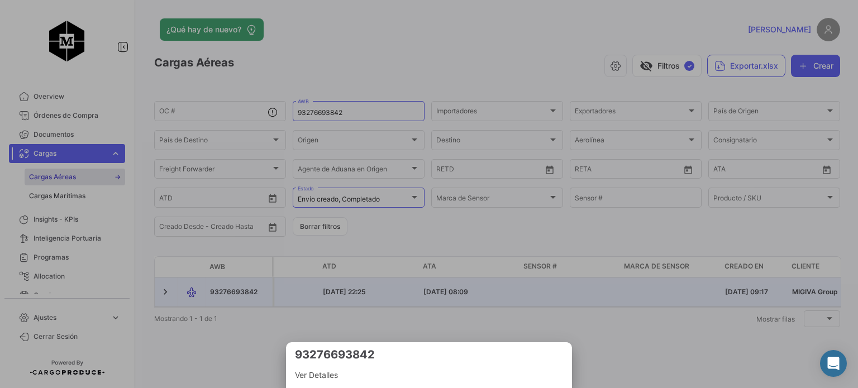
click at [388, 293] on div at bounding box center [429, 194] width 858 height 388
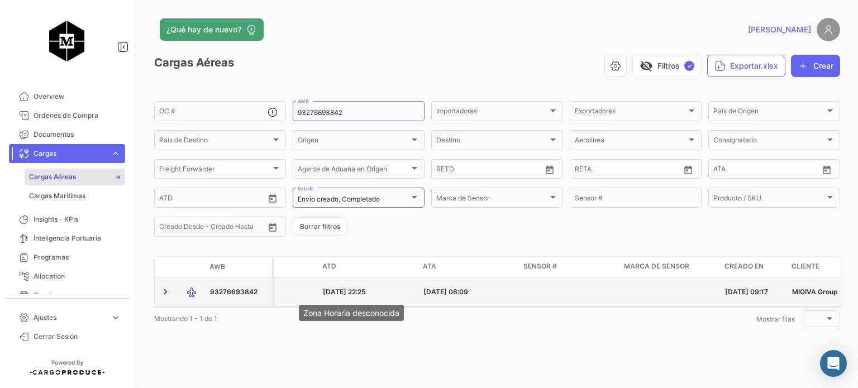
drag, startPoint x: 314, startPoint y: 293, endPoint x: 358, endPoint y: 292, distance: 43.6
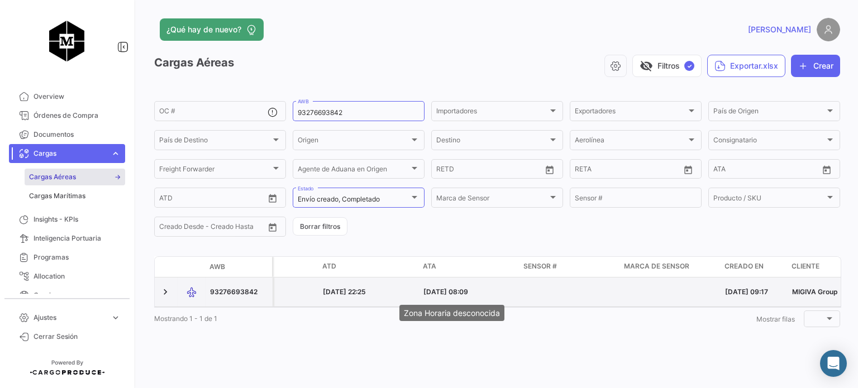
drag, startPoint x: 420, startPoint y: 294, endPoint x: 461, endPoint y: 292, distance: 41.4
click at [461, 292] on datatable-body-cell "[DATE] 08:09" at bounding box center [469, 292] width 101 height 29
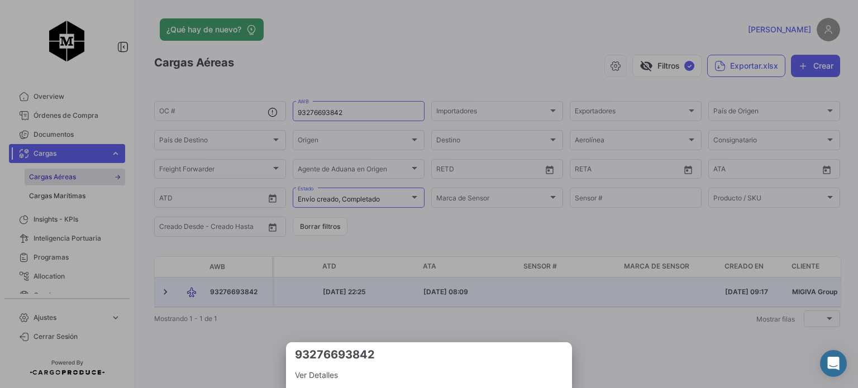
click at [357, 289] on div at bounding box center [429, 194] width 858 height 388
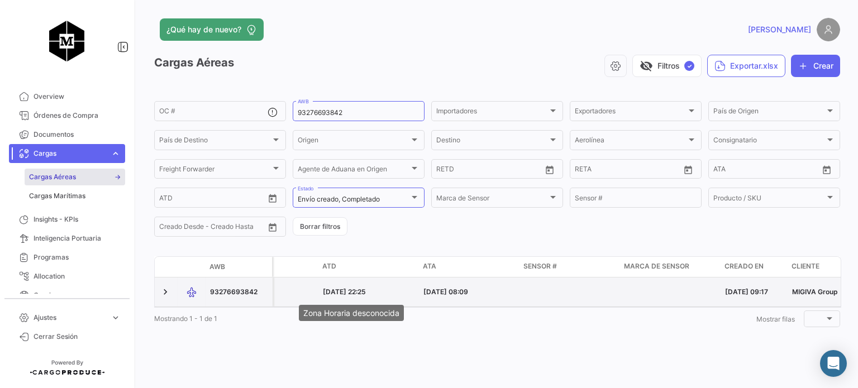
drag, startPoint x: 320, startPoint y: 294, endPoint x: 360, endPoint y: 294, distance: 40.8
click at [360, 294] on datatable-body-cell "[DATE] 22:25" at bounding box center [368, 292] width 101 height 29
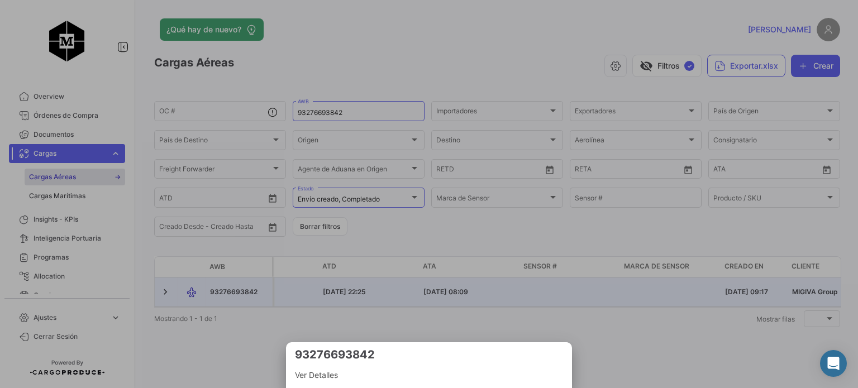
click at [418, 297] on div at bounding box center [429, 194] width 858 height 388
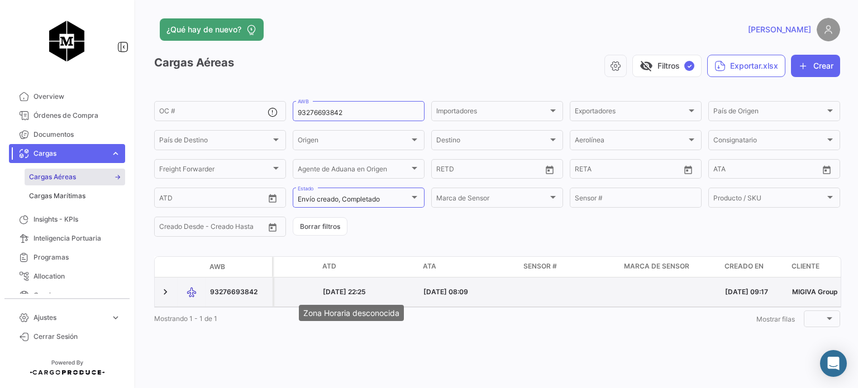
drag, startPoint x: 318, startPoint y: 294, endPoint x: 360, endPoint y: 294, distance: 42.5
click at [360, 294] on datatable-body-cell "[DATE] 22:25" at bounding box center [368, 292] width 101 height 29
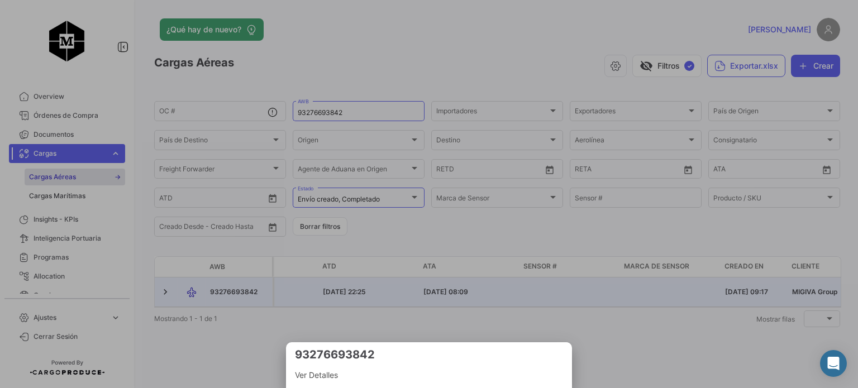
click at [418, 297] on div at bounding box center [429, 194] width 858 height 388
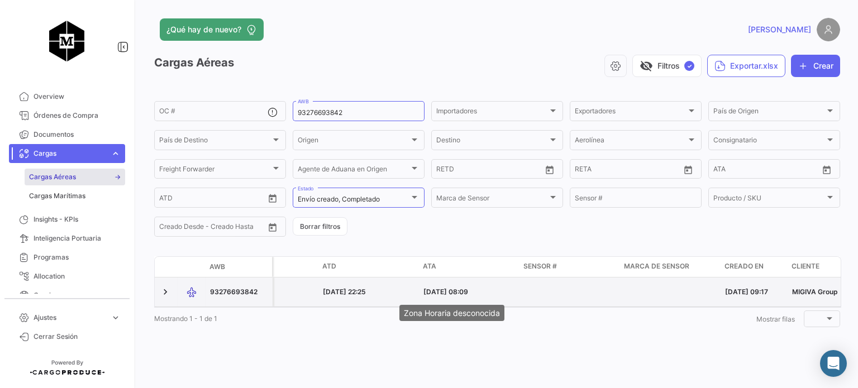
drag, startPoint x: 419, startPoint y: 293, endPoint x: 462, endPoint y: 294, distance: 42.5
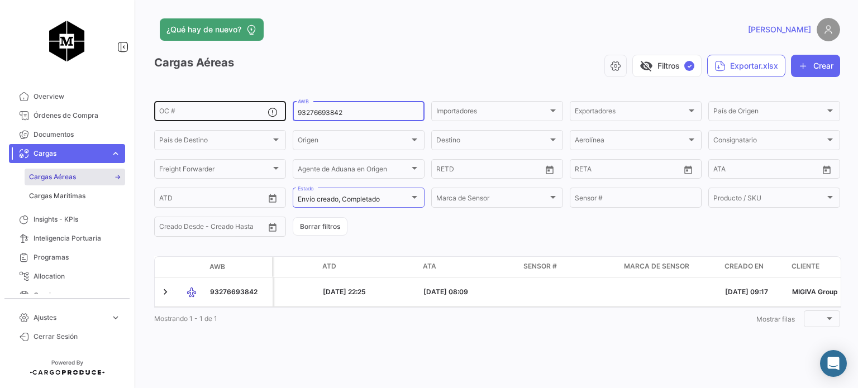
drag, startPoint x: 368, startPoint y: 115, endPoint x: 240, endPoint y: 104, distance: 128.4
click at [0, 0] on div "OC # 93276693842 AWB Importadores Importadores Exportadores Exportadores País d…" at bounding box center [0, 0] width 0 height 0
paste input "1437106705"
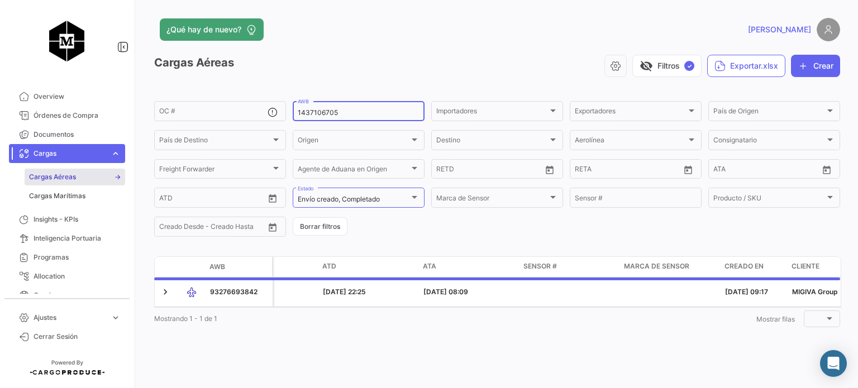
scroll to position [0, 0]
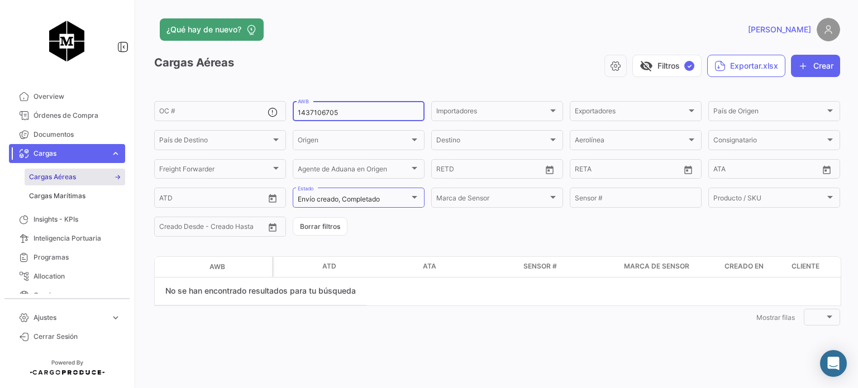
drag, startPoint x: 355, startPoint y: 113, endPoint x: 308, endPoint y: 118, distance: 47.1
click at [308, 118] on div "1437106705 AWB" at bounding box center [359, 110] width 122 height 22
type input "1437106705"
click at [371, 112] on input "1437106705" at bounding box center [359, 113] width 122 height 8
drag, startPoint x: 370, startPoint y: 113, endPoint x: 261, endPoint y: 104, distance: 108.8
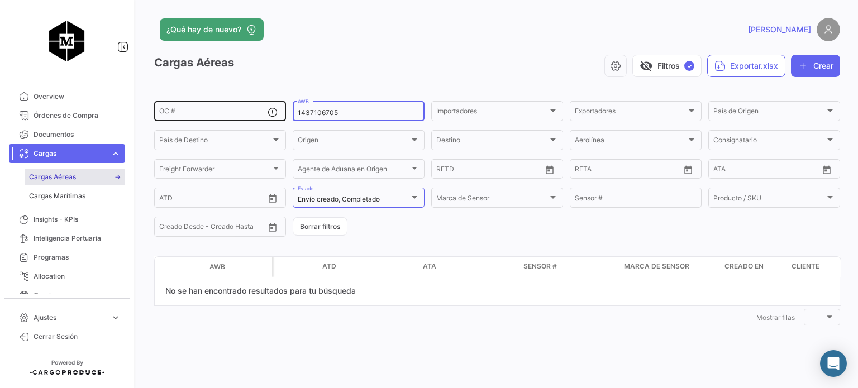
click at [0, 0] on div "OC # 1437106705 AWB Importadores Importadores Exportadores Exportadores País de…" at bounding box center [0, 0] width 0 height 0
